Goal: Task Accomplishment & Management: Use online tool/utility

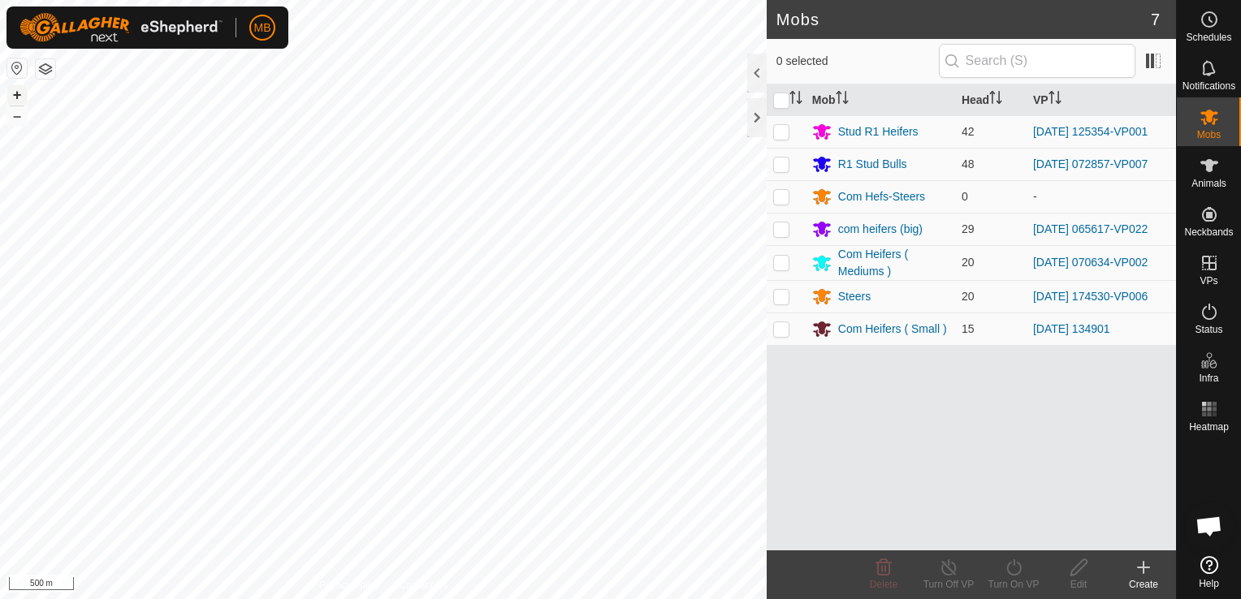
click at [15, 93] on button "+" at bounding box center [16, 94] width 19 height 19
click at [10, 88] on button "+" at bounding box center [16, 94] width 19 height 19
click at [8, 119] on button "–" at bounding box center [16, 115] width 19 height 19
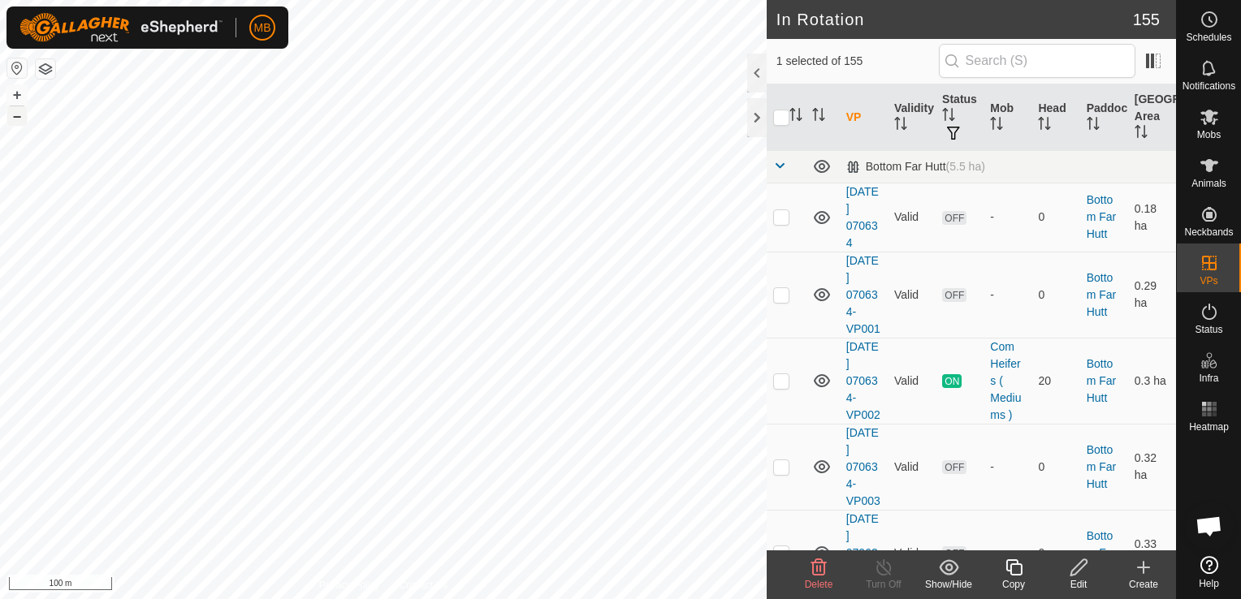
checkbox input "false"
checkbox input "true"
click at [1013, 574] on icon at bounding box center [1013, 567] width 16 height 16
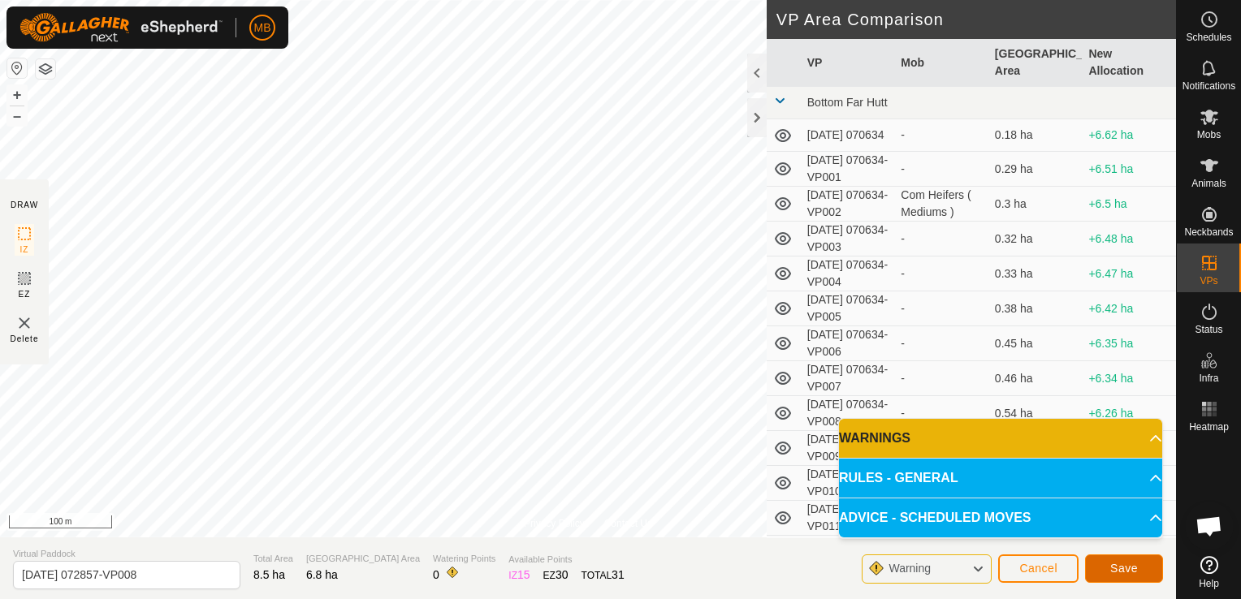
click at [1114, 576] on button "Save" at bounding box center [1124, 569] width 78 height 28
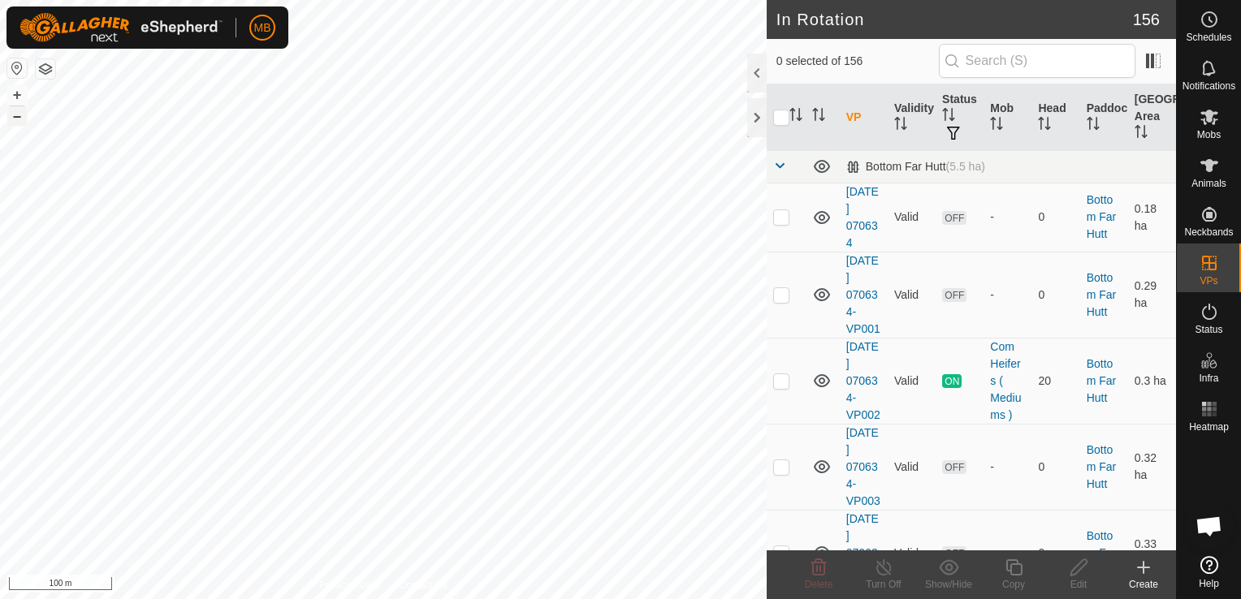
click at [17, 115] on button "–" at bounding box center [16, 115] width 19 height 19
